Goal: Transaction & Acquisition: Purchase product/service

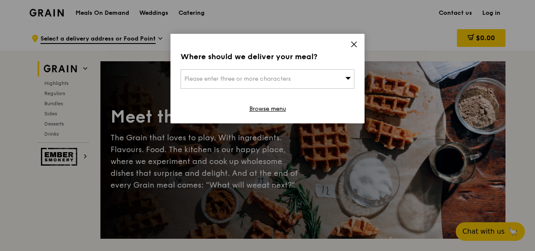
click at [253, 83] on div "Please enter three or more characters" at bounding box center [268, 78] width 174 height 19
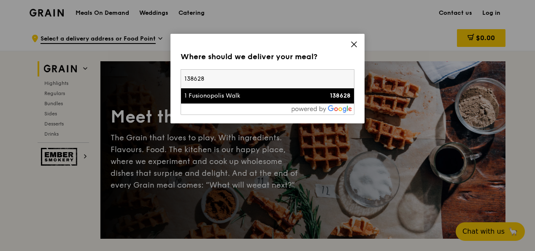
type input "138628"
click at [233, 90] on li "1 Fusionopolis Walk 138628" at bounding box center [267, 95] width 173 height 15
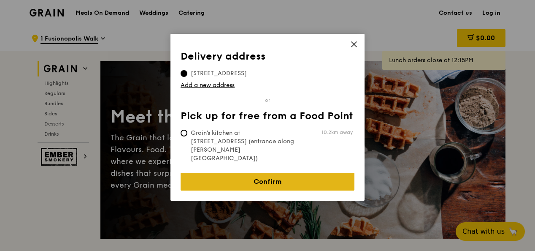
click at [261, 173] on link "Confirm" at bounding box center [268, 182] width 174 height 18
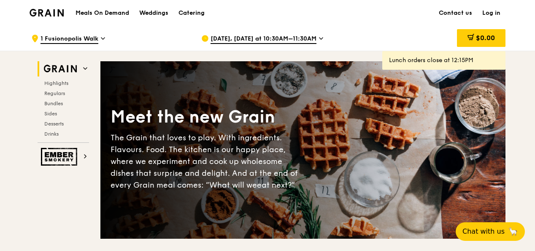
click at [246, 40] on span "[DATE], [DATE] at 10:30AM–11:30AM" at bounding box center [264, 39] width 106 height 9
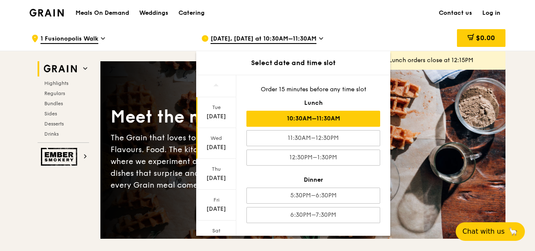
click at [211, 142] on div "[DATE]" at bounding box center [216, 143] width 40 height 31
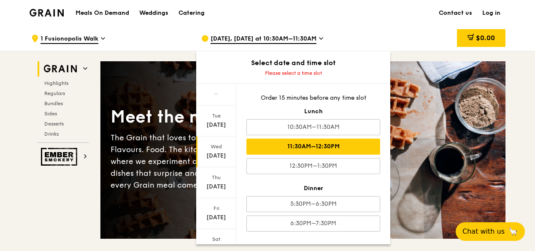
click at [299, 149] on div "11:30AM–12:30PM" at bounding box center [313, 146] width 134 height 16
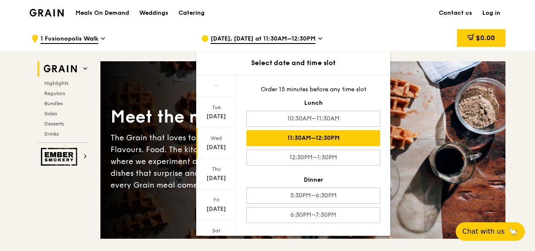
click at [303, 140] on div "11:30AM–12:30PM" at bounding box center [313, 138] width 134 height 16
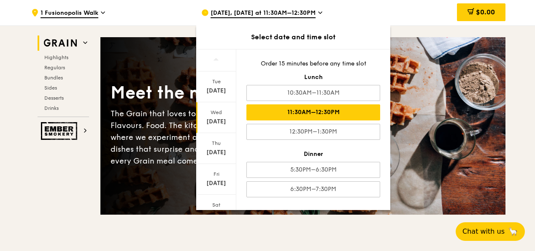
scroll to position [42, 0]
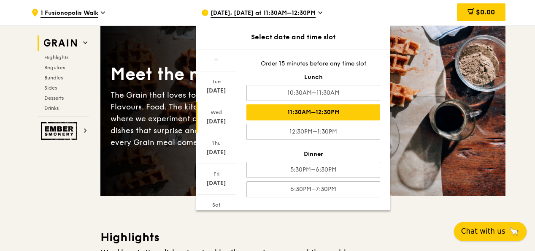
click at [468, 228] on span "Chat with us" at bounding box center [483, 231] width 44 height 11
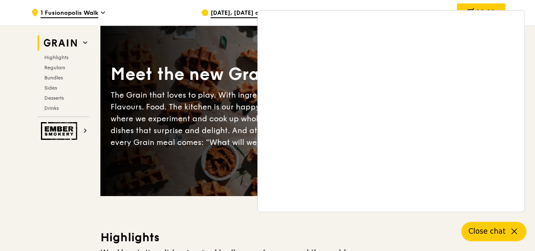
click at [495, 234] on span "Close chat" at bounding box center [486, 231] width 37 height 11
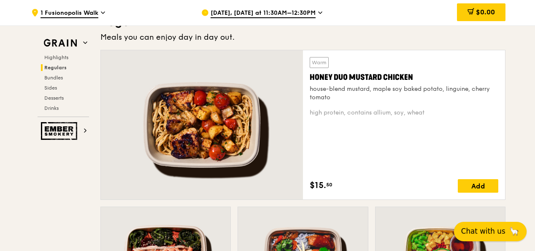
scroll to position [591, 0]
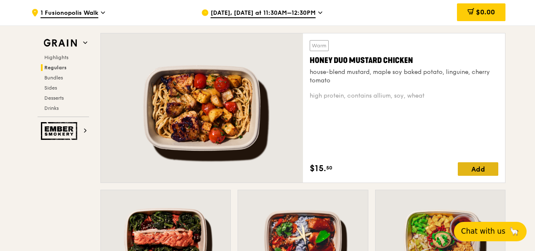
click at [470, 170] on div "Add" at bounding box center [478, 169] width 41 height 14
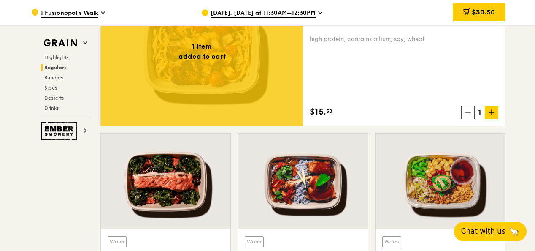
scroll to position [633, 0]
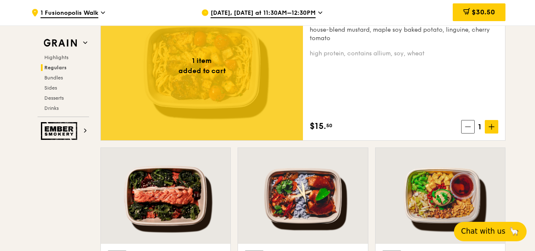
click at [339, 99] on div "Warm Honey Duo Mustard Chicken house-blend mustard, maple soy baked potato, lin…" at bounding box center [404, 65] width 189 height 135
click at [186, 89] on div at bounding box center [202, 65] width 202 height 149
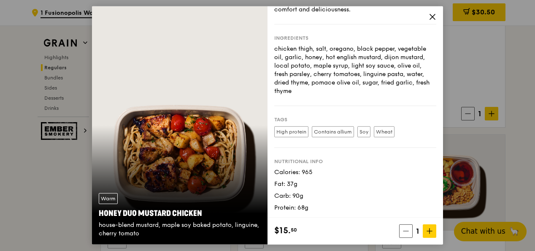
scroll to position [886, 0]
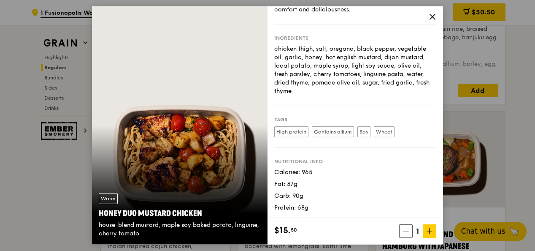
click at [315, 150] on div "Nutritional info Calories: 965 Fat: 37g Carb: 90g Protein: 68g" at bounding box center [355, 180] width 162 height 64
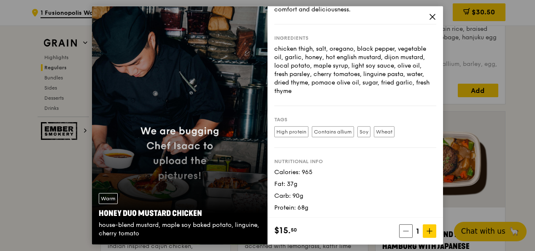
click at [430, 20] on icon at bounding box center [433, 17] width 8 height 8
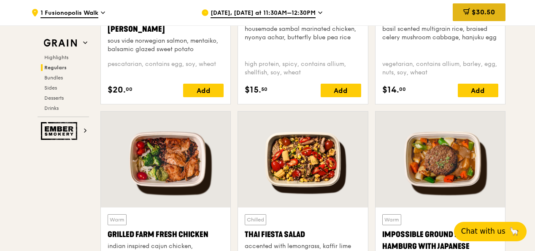
click at [480, 15] on span "$30.50" at bounding box center [483, 12] width 23 height 8
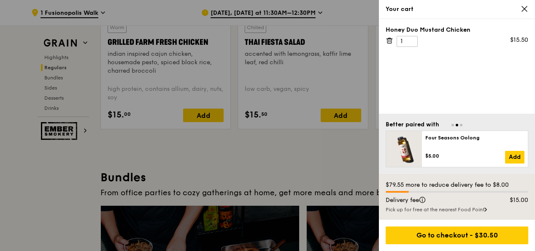
scroll to position [1097, 0]
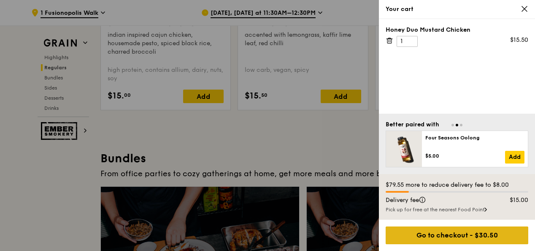
click at [489, 235] on div "Go to checkout - $30.50" at bounding box center [457, 235] width 143 height 18
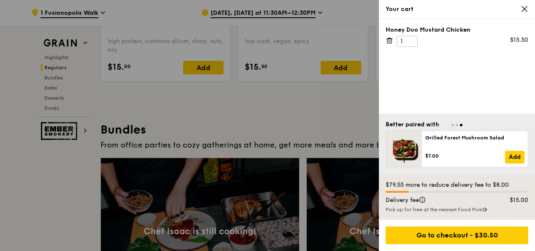
scroll to position [1139, 0]
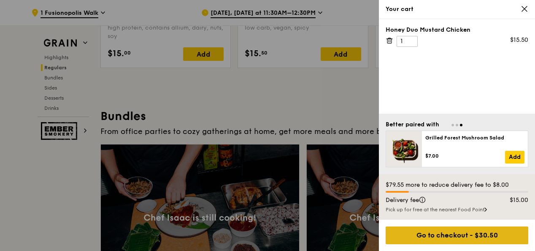
click at [464, 231] on div "Go to checkout - $30.50" at bounding box center [457, 235] width 143 height 18
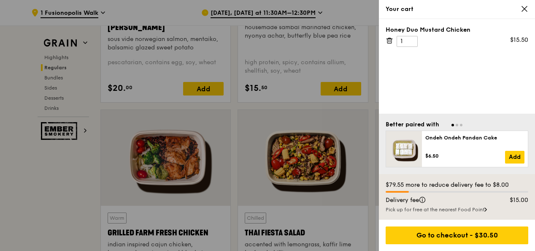
scroll to position [886, 0]
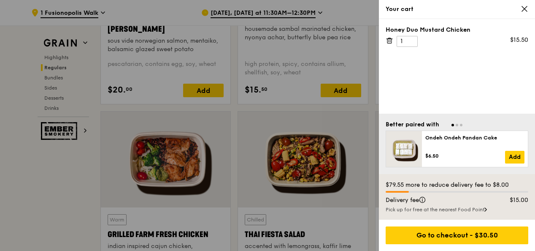
click at [418, 63] on div "Honey Duo Mustard Chicken 1 $15.50" at bounding box center [457, 66] width 156 height 95
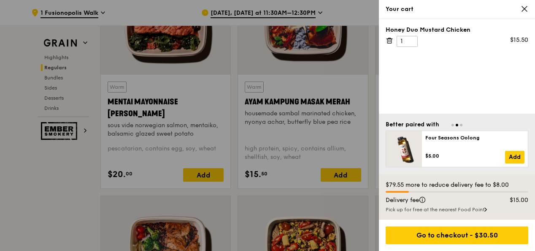
scroll to position [802, 0]
click at [516, 155] on link "Add" at bounding box center [514, 157] width 19 height 13
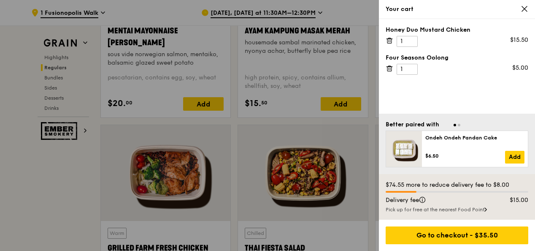
scroll to position [886, 0]
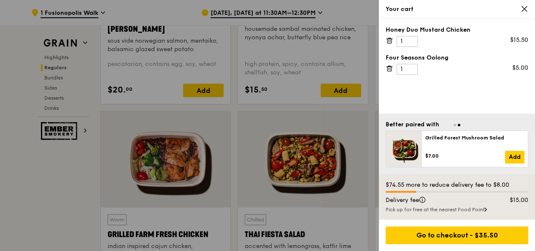
click at [529, 194] on div "$74.55 more to reduce delivery fee to $8.00 Delivery fee $15.00 Pick up for fre…" at bounding box center [457, 197] width 156 height 46
click at [520, 7] on div "Your cart" at bounding box center [457, 9] width 143 height 8
click at [527, 6] on icon at bounding box center [524, 8] width 5 height 5
